Goal: Navigation & Orientation: Find specific page/section

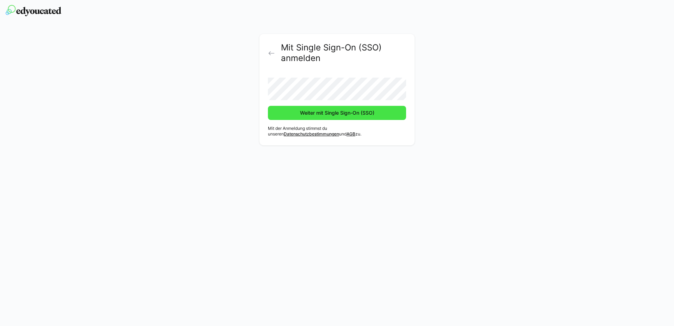
click at [339, 116] on span "Weiter mit Single Sign-On (SSO)" at bounding box center [337, 112] width 77 height 7
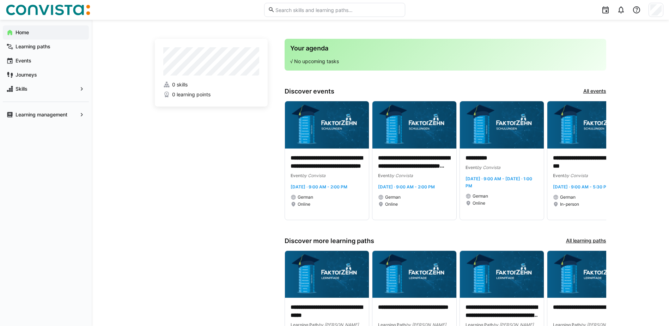
click at [199, 259] on app-home-left "0 skills 0 learning points" at bounding box center [211, 207] width 113 height 337
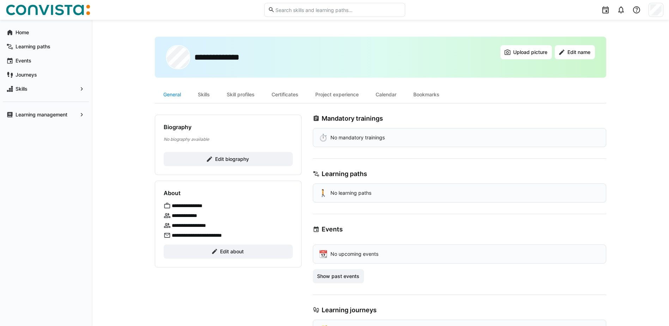
click at [131, 194] on div "**********" at bounding box center [380, 188] width 577 height 336
click at [199, 98] on div "Skills" at bounding box center [203, 94] width 29 height 17
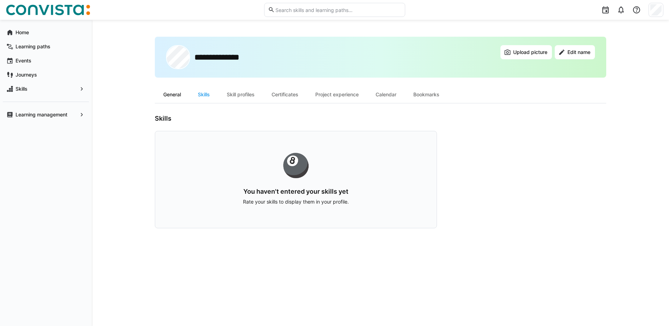
click at [174, 96] on div "General" at bounding box center [172, 94] width 35 height 17
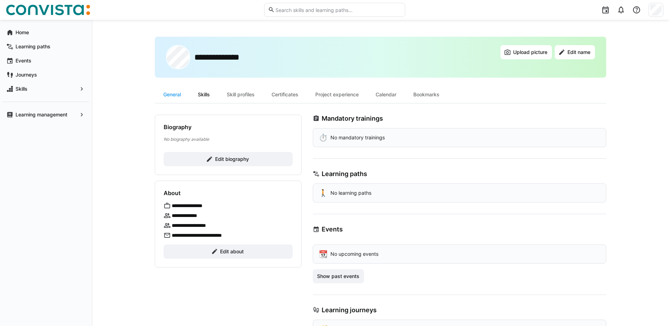
click at [202, 94] on div "Skills" at bounding box center [203, 94] width 29 height 17
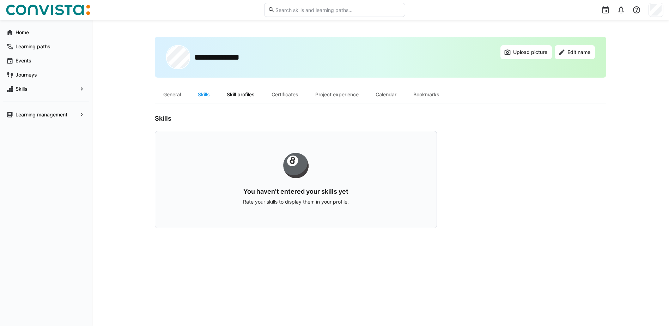
click at [249, 97] on div "Skill profiles" at bounding box center [240, 94] width 45 height 17
click at [302, 164] on div "🚜" at bounding box center [296, 165] width 236 height 23
click at [291, 99] on div "Certificates" at bounding box center [285, 94] width 44 height 17
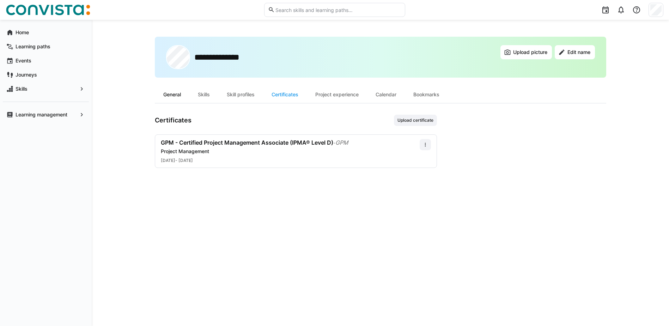
click at [181, 99] on div "General" at bounding box center [172, 94] width 35 height 17
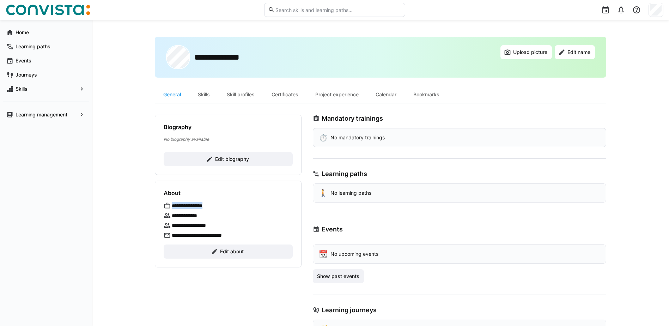
drag, startPoint x: 222, startPoint y: 202, endPoint x: 172, endPoint y: 202, distance: 49.4
click at [172, 202] on div "**********" at bounding box center [228, 205] width 129 height 7
click at [127, 220] on div "**********" at bounding box center [380, 188] width 577 height 336
click at [211, 87] on div "Skills" at bounding box center [203, 94] width 29 height 17
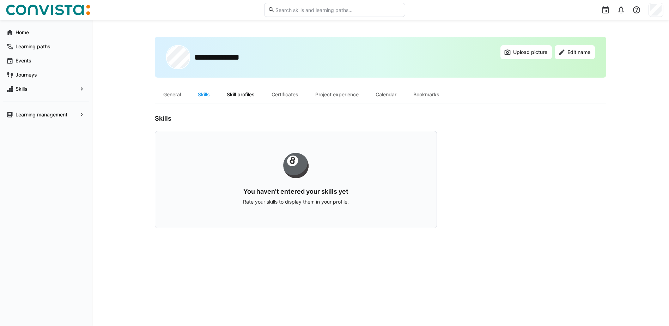
click at [238, 97] on div "Skill profiles" at bounding box center [240, 94] width 45 height 17
drag, startPoint x: 279, startPoint y: 90, endPoint x: 282, endPoint y: 93, distance: 4.2
click at [282, 93] on div "Certificates" at bounding box center [285, 94] width 44 height 17
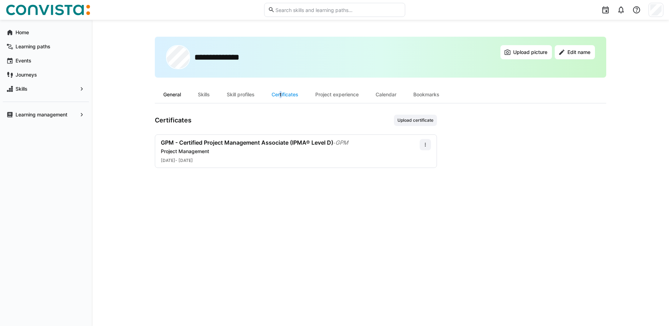
click at [176, 97] on div "General" at bounding box center [172, 94] width 35 height 17
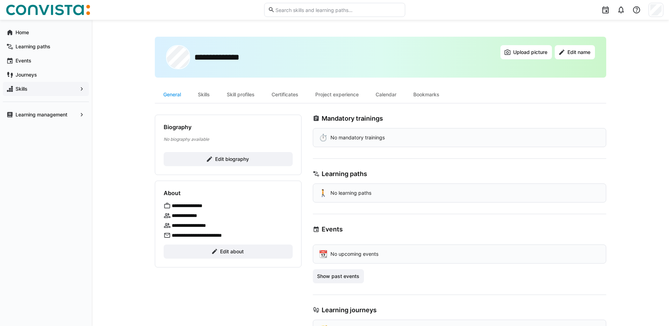
click at [50, 90] on span "Skills" at bounding box center [45, 88] width 63 height 7
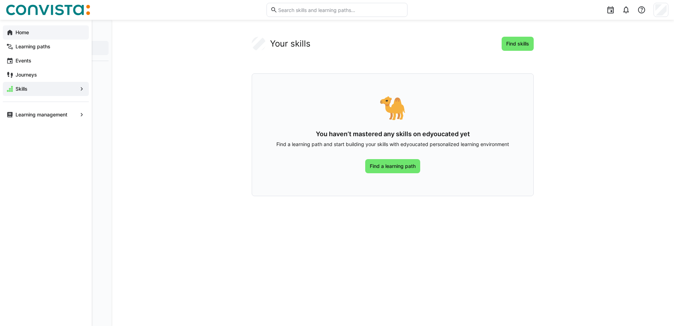
drag, startPoint x: 20, startPoint y: 35, endPoint x: 7, endPoint y: 35, distance: 13.1
click at [7, 35] on eds-icon at bounding box center [9, 32] width 7 height 7
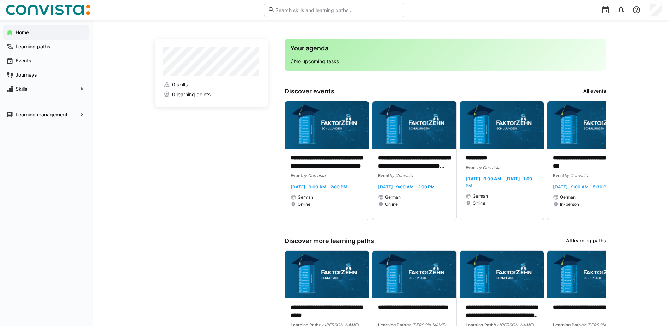
click at [182, 151] on app-home-left "0 skills 0 learning points" at bounding box center [211, 207] width 113 height 337
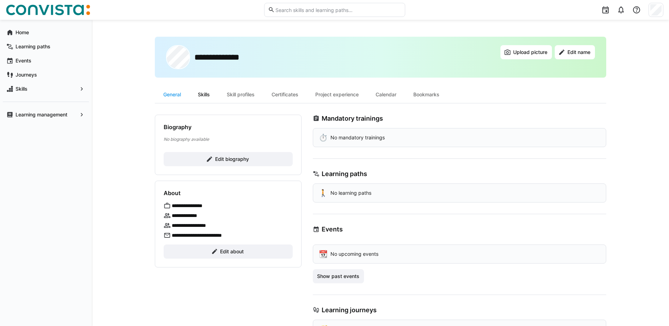
click at [201, 94] on div "Skills" at bounding box center [203, 94] width 29 height 17
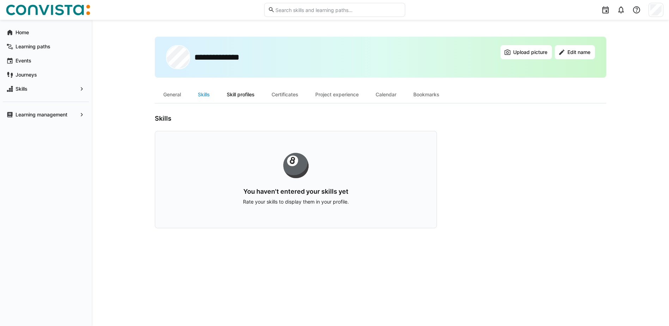
click at [237, 93] on div "Skill profiles" at bounding box center [240, 94] width 45 height 17
click at [281, 95] on div "Certificates" at bounding box center [285, 94] width 44 height 17
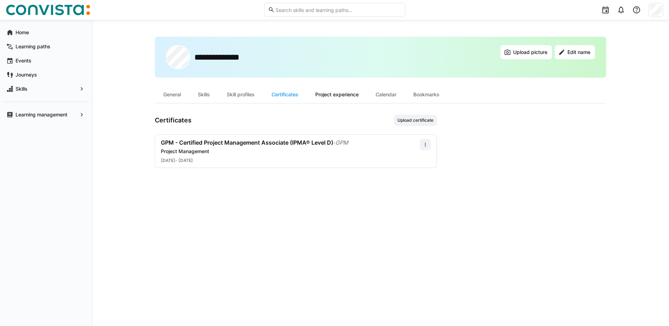
drag, startPoint x: 281, startPoint y: 95, endPoint x: 328, endPoint y: 97, distance: 47.7
click at [328, 97] on div "Project experience" at bounding box center [337, 94] width 60 height 17
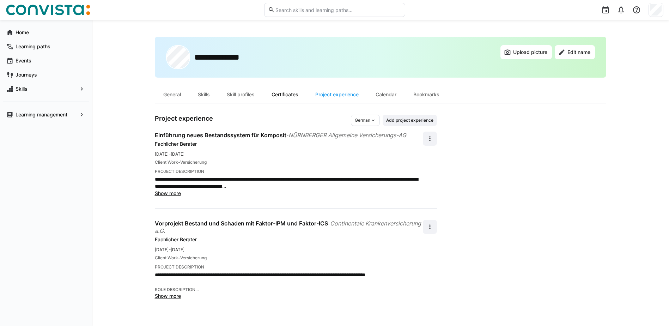
click at [290, 95] on div "Certificates" at bounding box center [285, 94] width 44 height 17
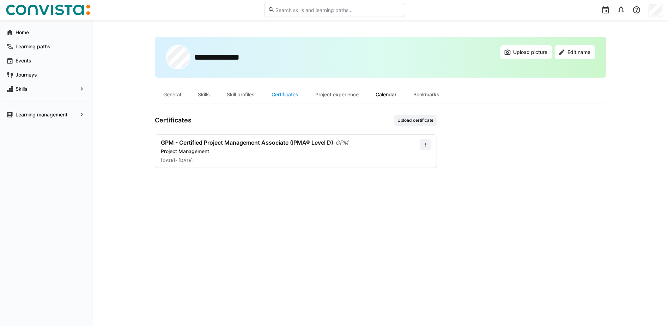
click at [381, 96] on div "Calendar" at bounding box center [386, 94] width 38 height 17
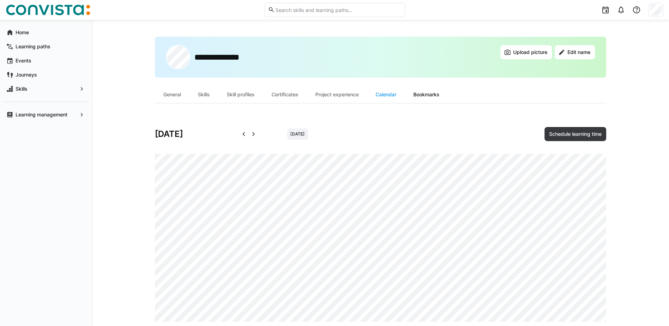
click at [433, 95] on div "Bookmarks" at bounding box center [426, 94] width 43 height 17
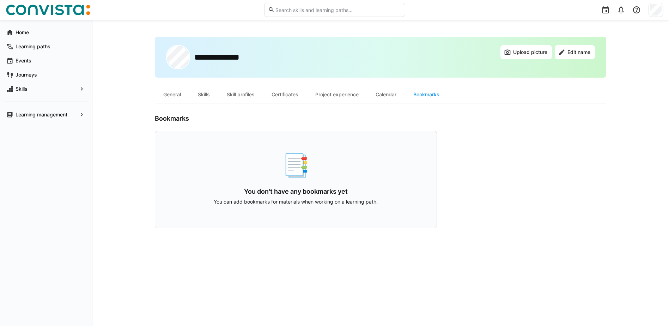
click at [456, 129] on app-user-profile-inner-container "Bookmarks 📑 You don't have any bookmarks yet You can add bookmarks for material…" at bounding box center [380, 172] width 451 height 114
